Goal: Task Accomplishment & Management: Manage account settings

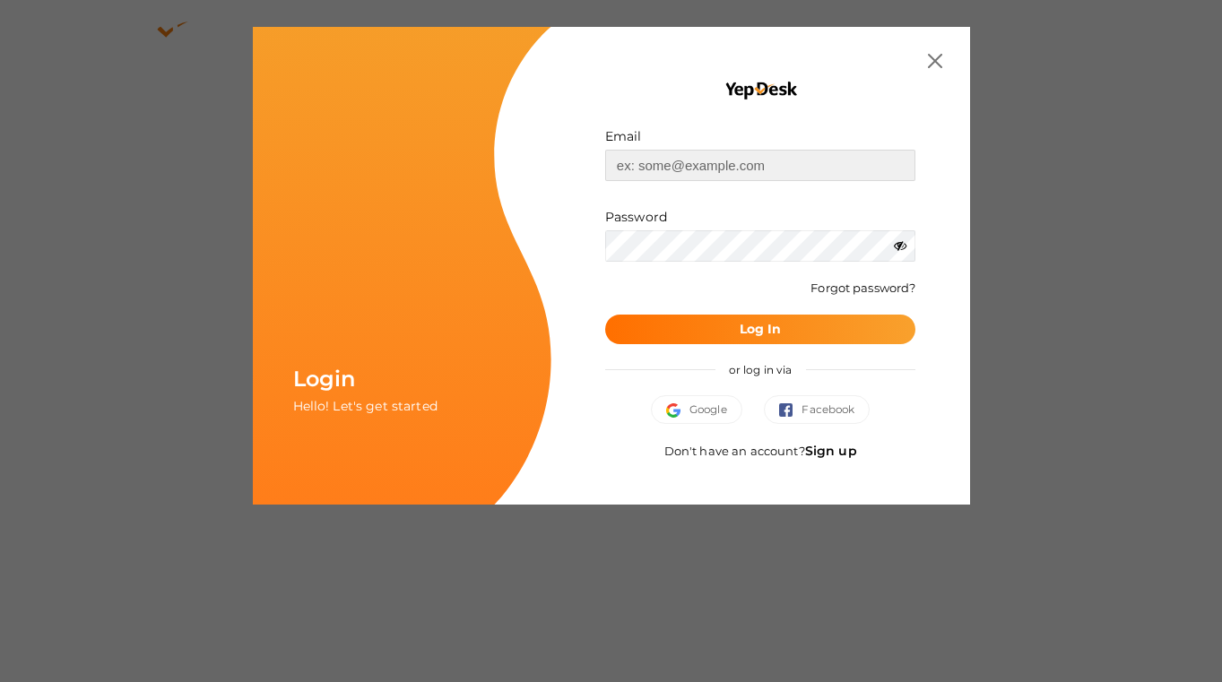
click at [802, 171] on input "text" at bounding box center [760, 165] width 311 height 31
type input "[EMAIL_ADDRESS][DOMAIN_NAME]"
click at [751, 324] on b "Log In" at bounding box center [760, 329] width 42 height 16
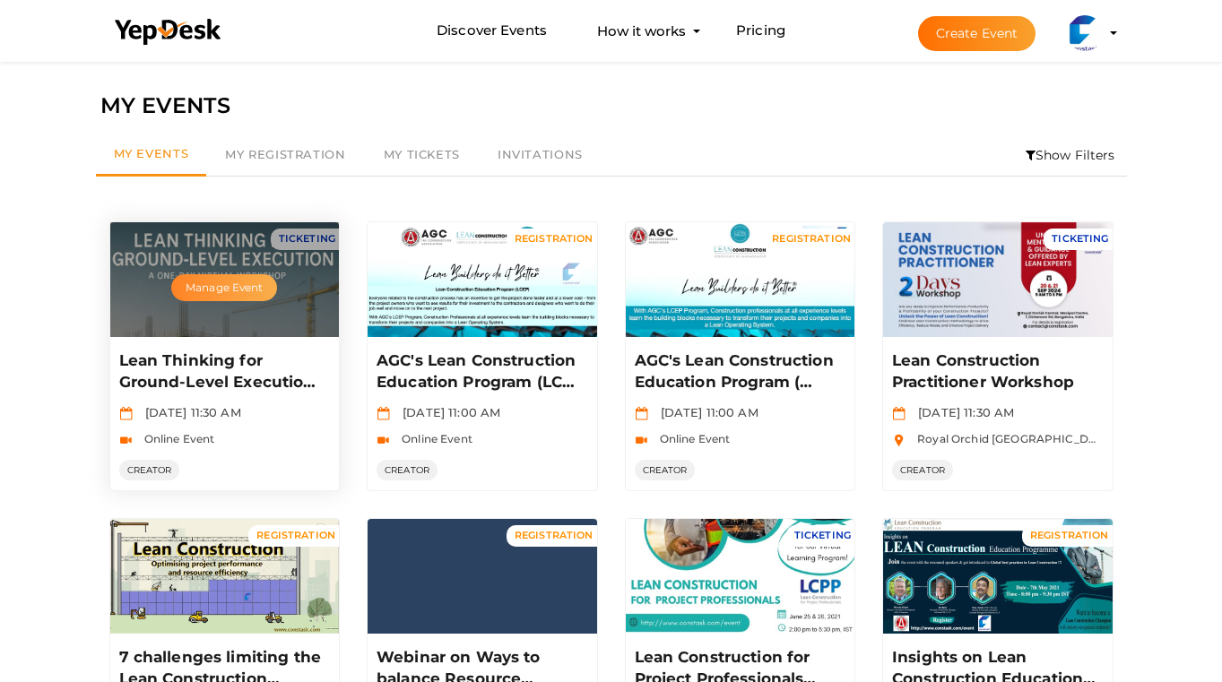
click at [221, 290] on button "Manage Event" at bounding box center [224, 287] width 106 height 27
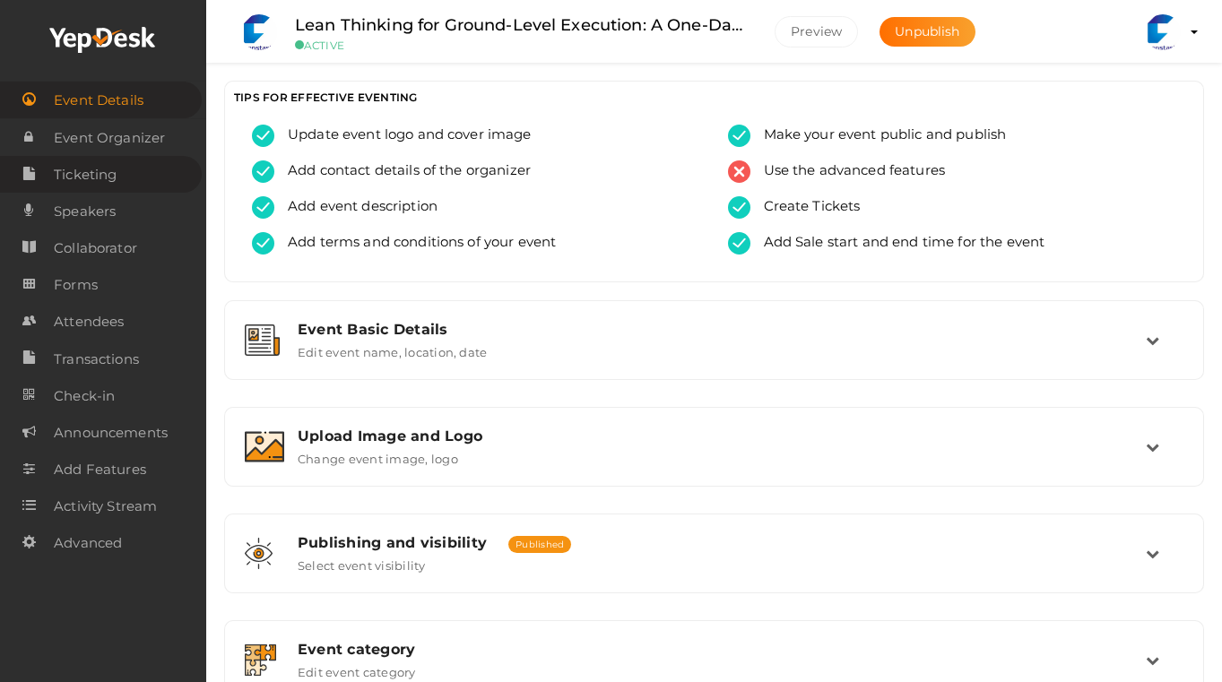
click at [97, 176] on span "Ticketing" at bounding box center [85, 175] width 63 height 36
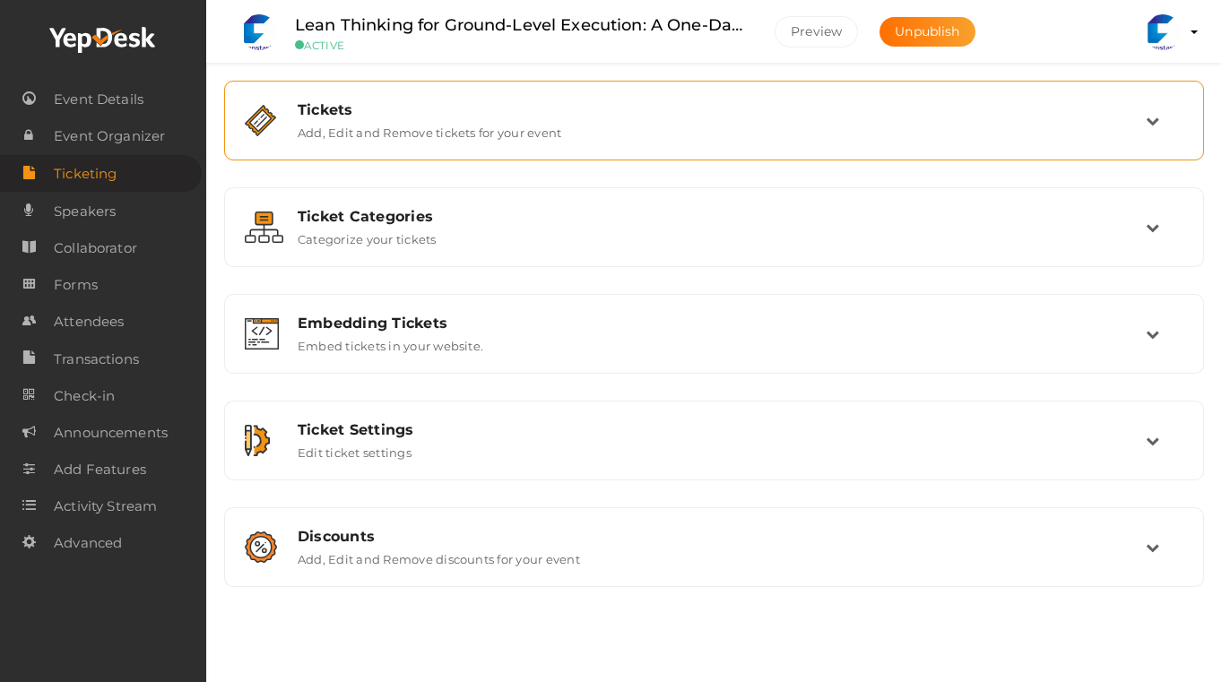
click at [1143, 122] on div "Tickets Add, Edit and Remove tickets for your event" at bounding box center [714, 120] width 861 height 39
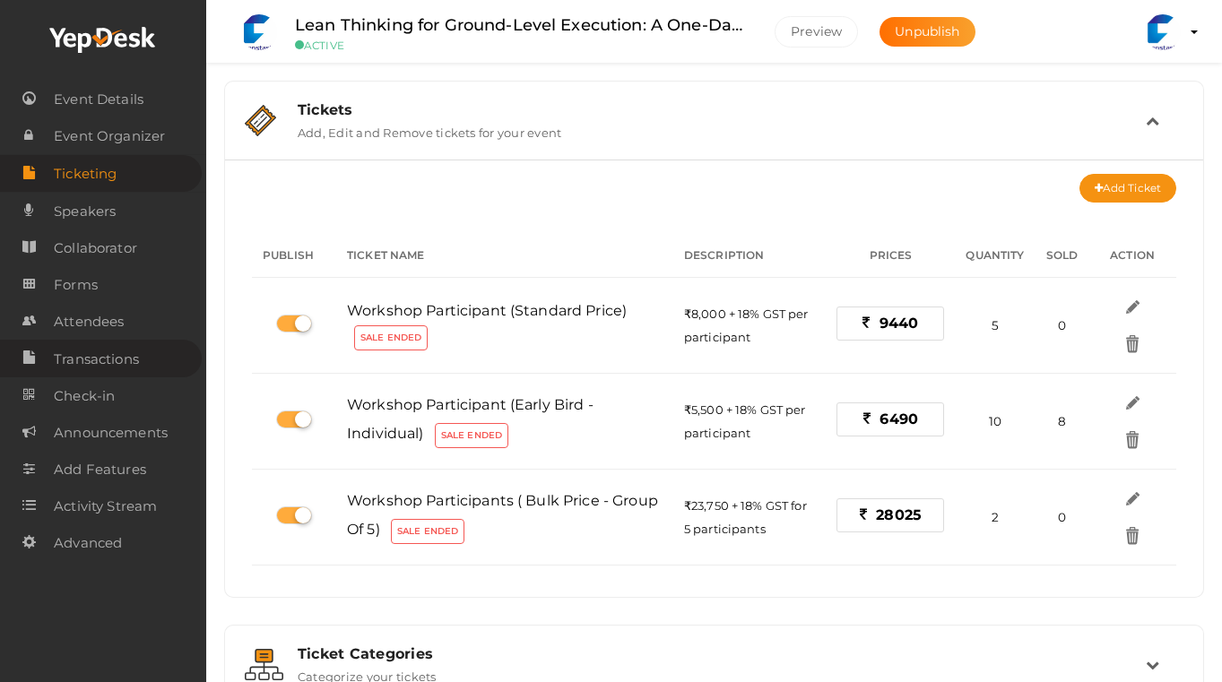
click at [89, 359] on span "Transactions" at bounding box center [96, 359] width 85 height 36
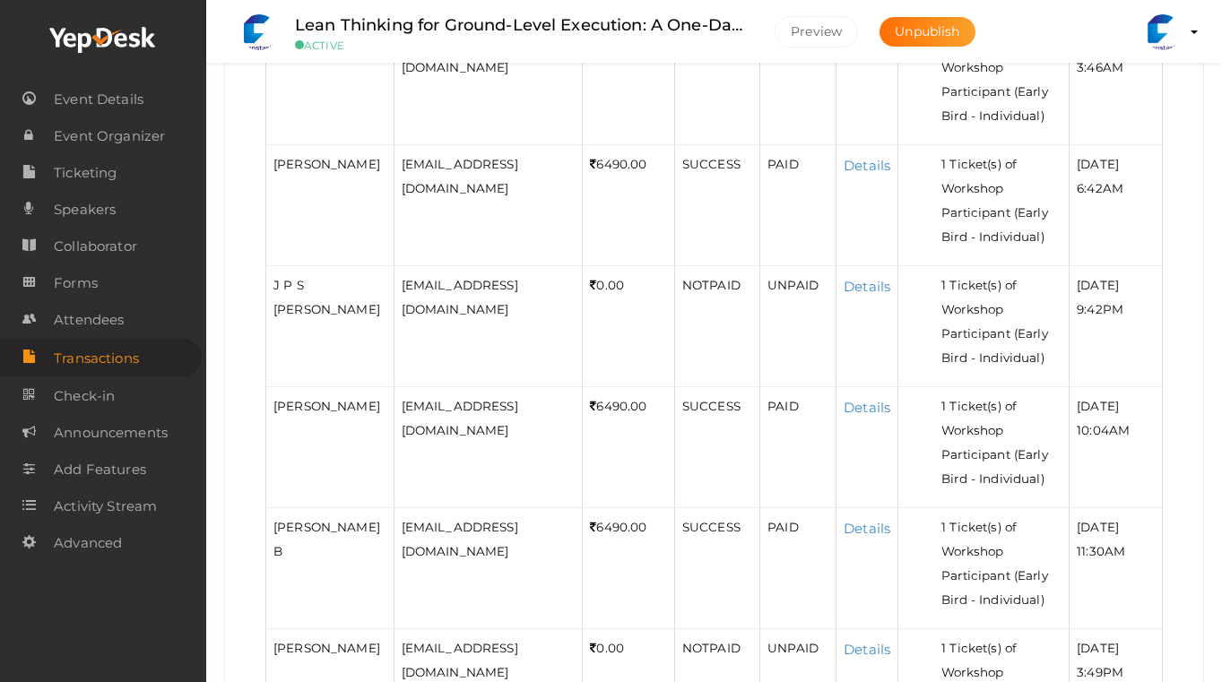
scroll to position [1711, 0]
